Goal: Unclear

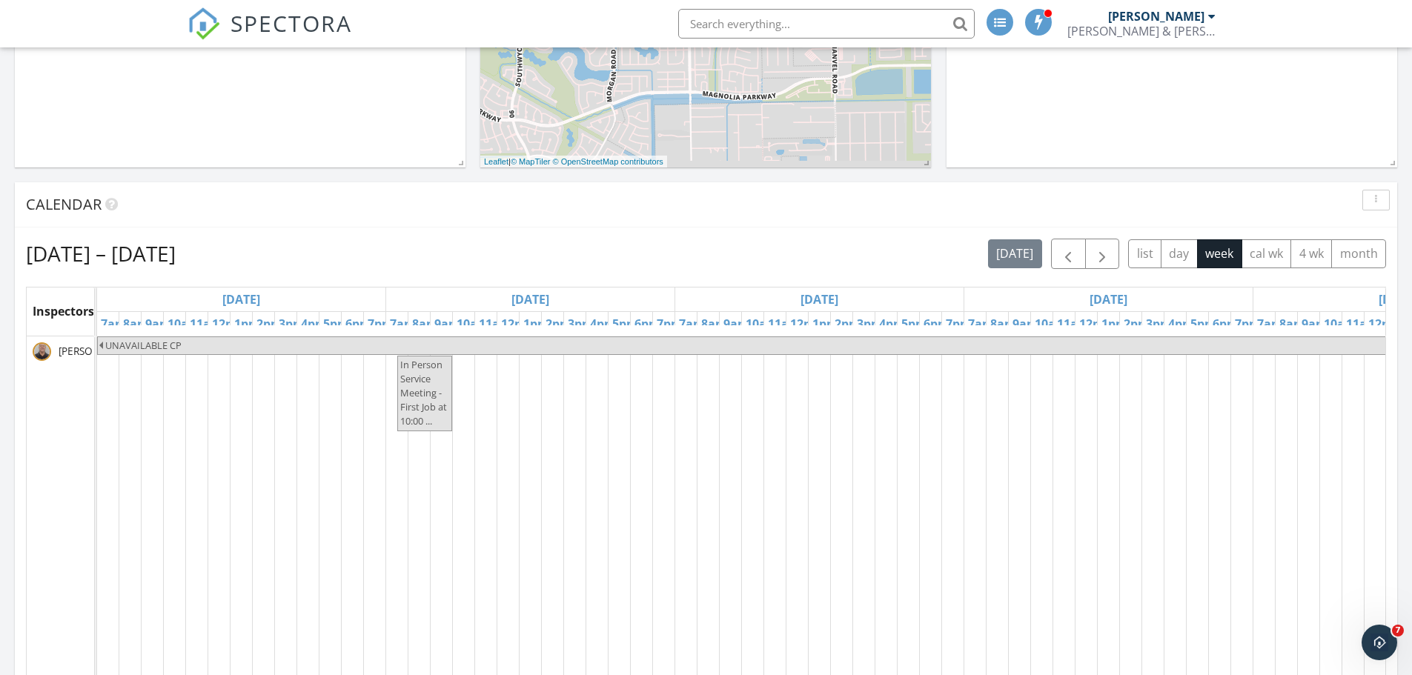
scroll to position [445, 0]
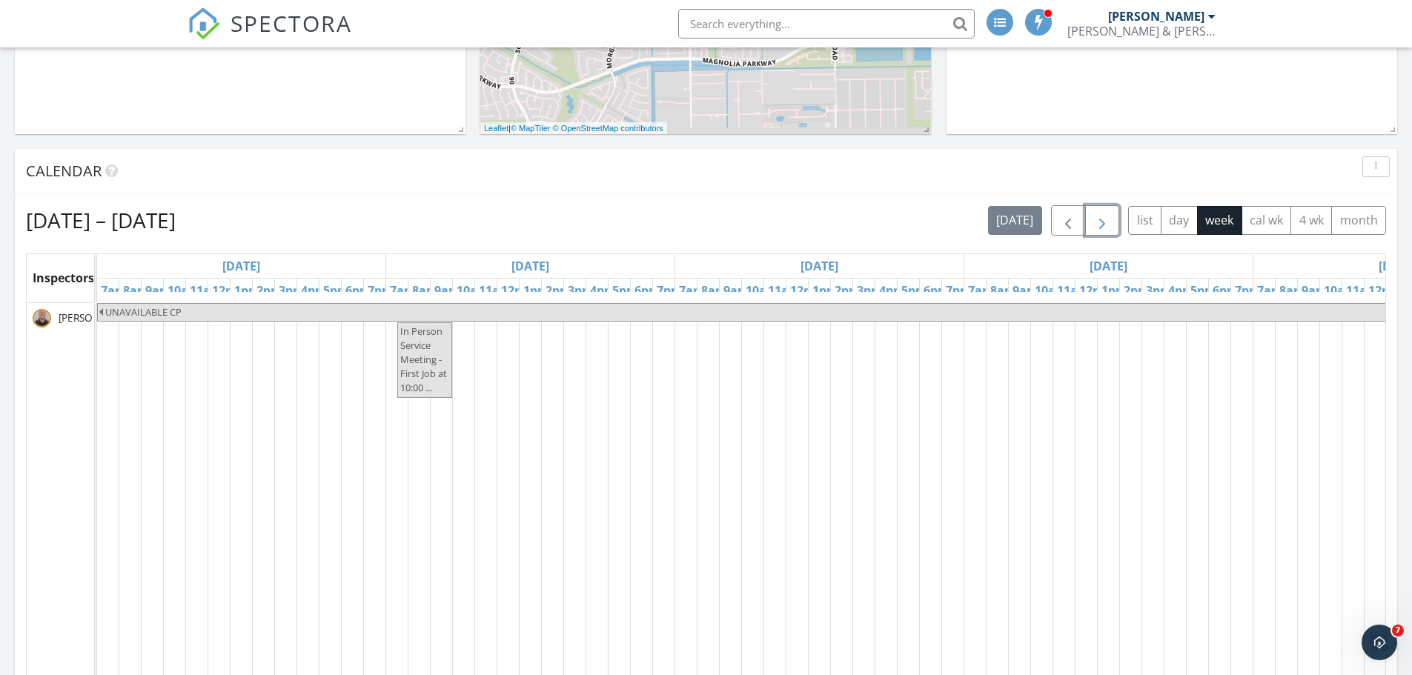
click at [1096, 225] on span "button" at bounding box center [1102, 221] width 18 height 18
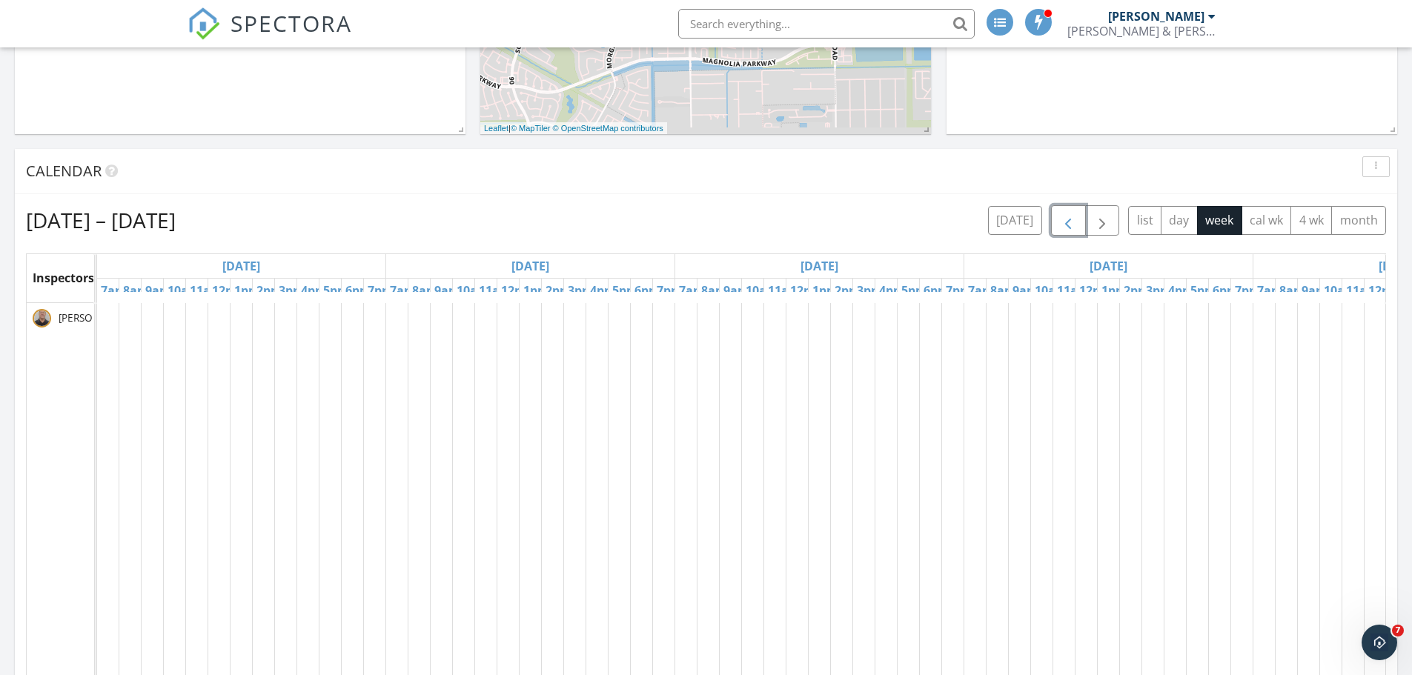
click at [1066, 225] on span "button" at bounding box center [1068, 221] width 18 height 18
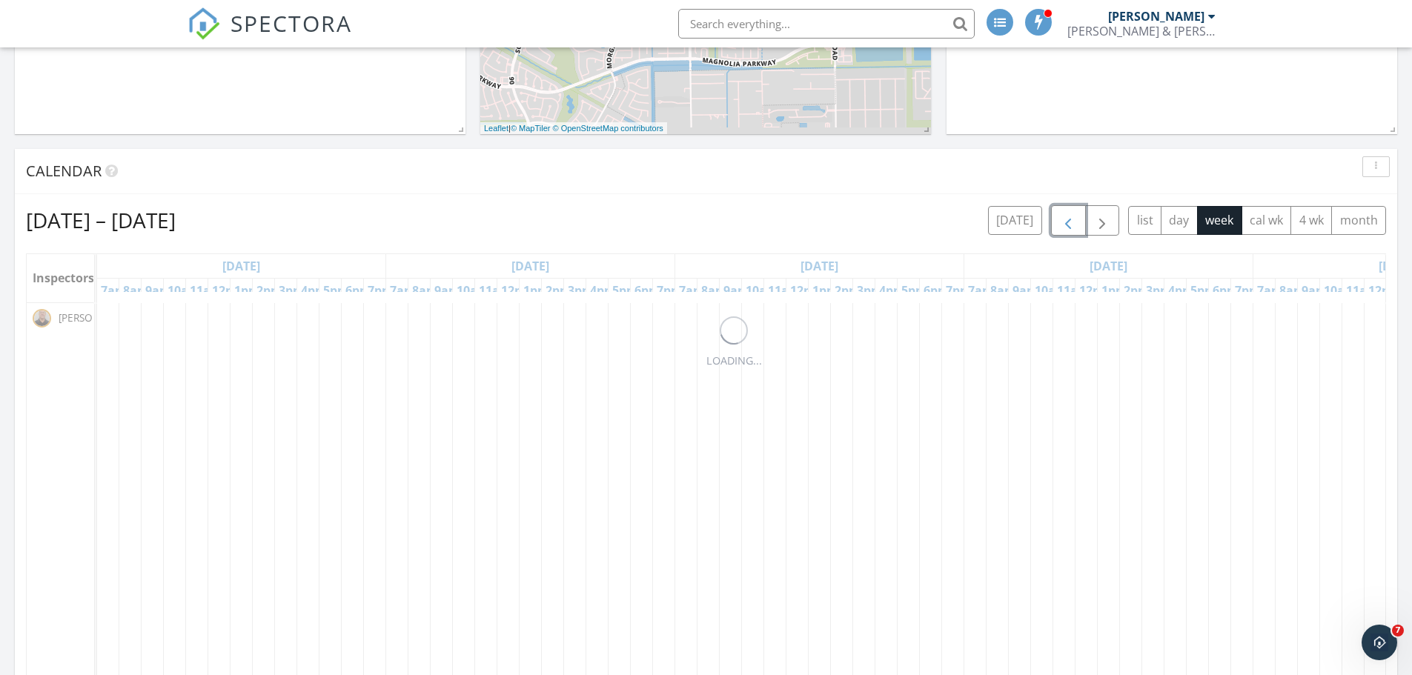
click at [1066, 225] on span "button" at bounding box center [1068, 221] width 18 height 18
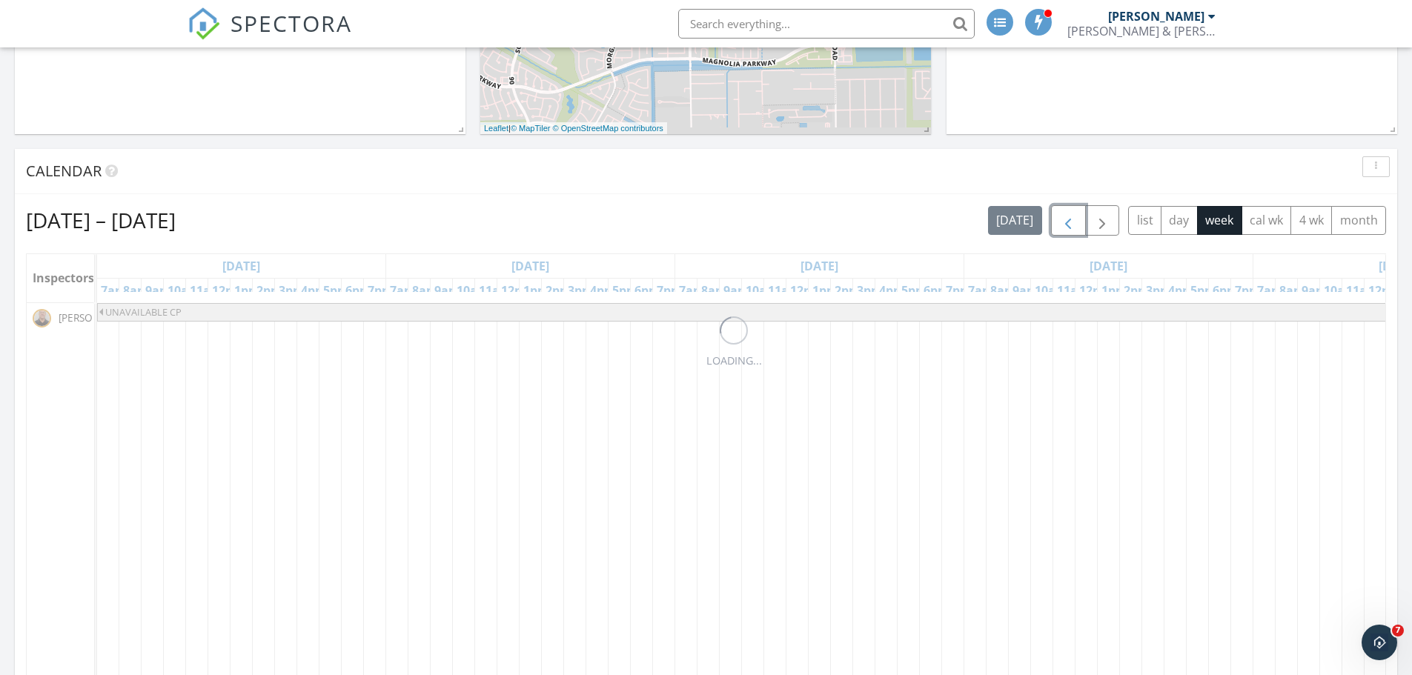
click at [1066, 225] on span "button" at bounding box center [1068, 221] width 18 height 18
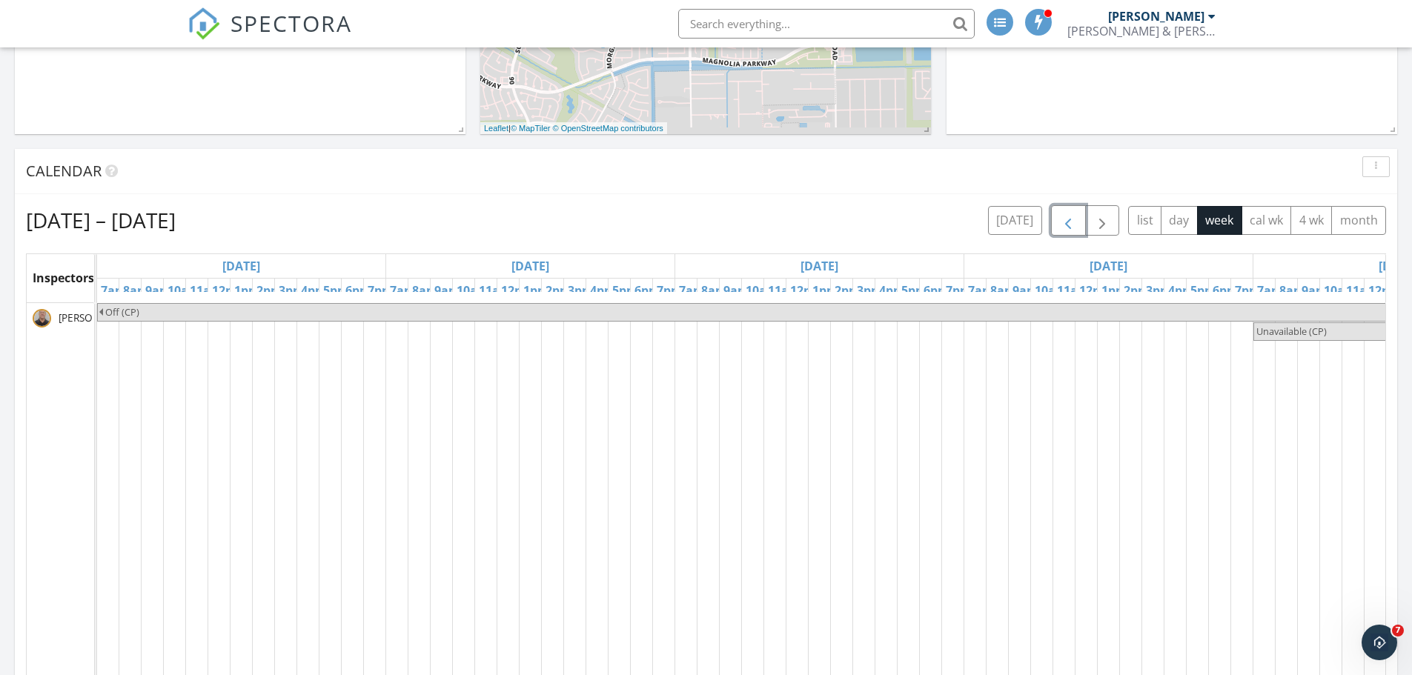
click at [1066, 225] on span "button" at bounding box center [1068, 221] width 18 height 18
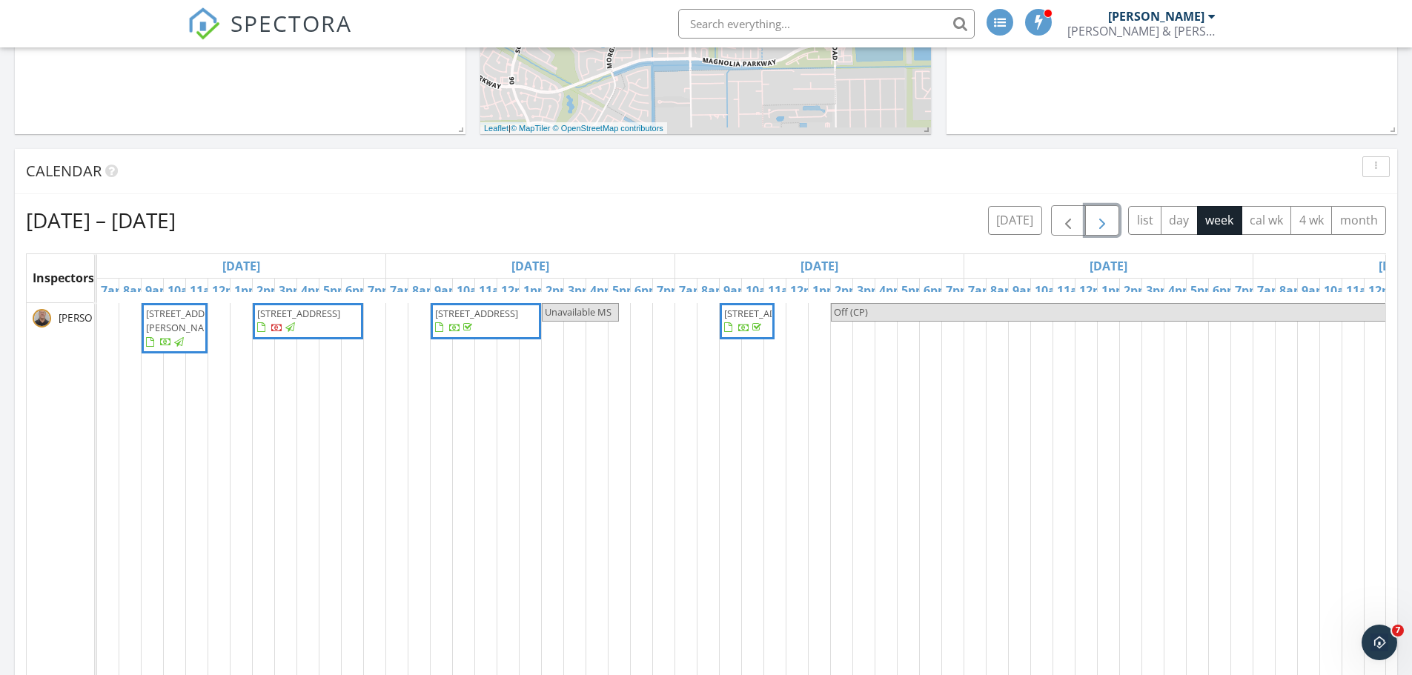
click at [1102, 223] on span "button" at bounding box center [1102, 221] width 18 height 18
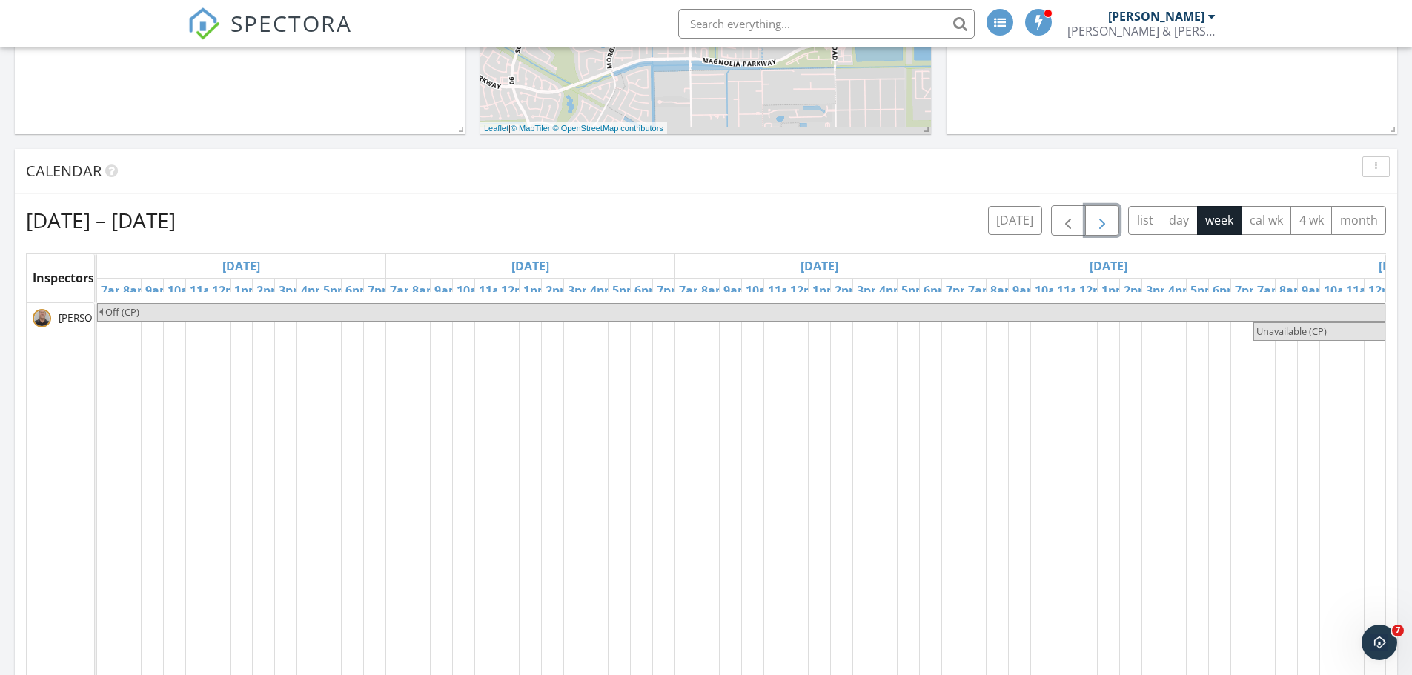
click at [1102, 223] on span "button" at bounding box center [1102, 221] width 18 height 18
click at [1104, 226] on span "button" at bounding box center [1102, 221] width 18 height 18
click at [1063, 219] on span "button" at bounding box center [1068, 221] width 18 height 18
